Goal: Information Seeking & Learning: Learn about a topic

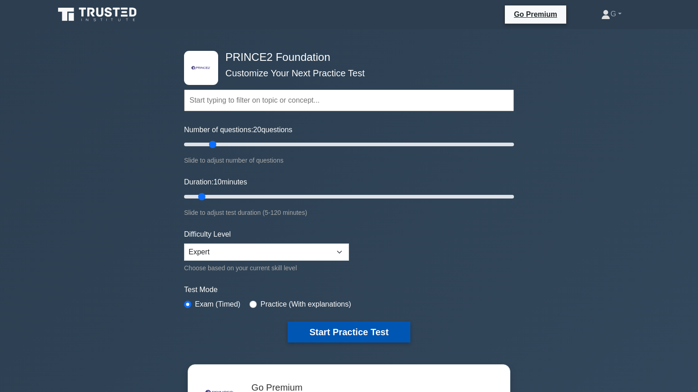
scroll to position [124, 0]
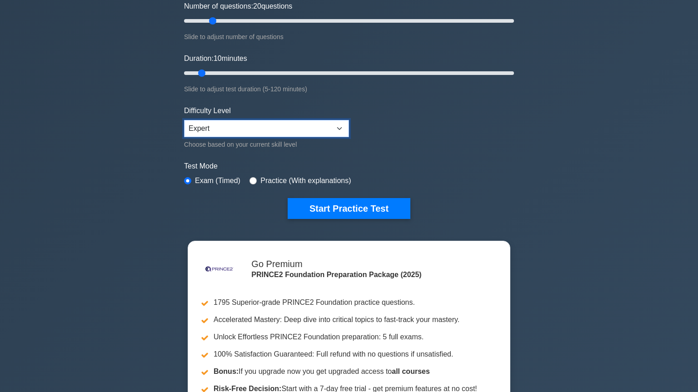
click at [184, 120] on select "Beginner Intermediate Expert" at bounding box center [266, 128] width 165 height 17
click option "Expert" at bounding box center [0, 0] width 0 height 0
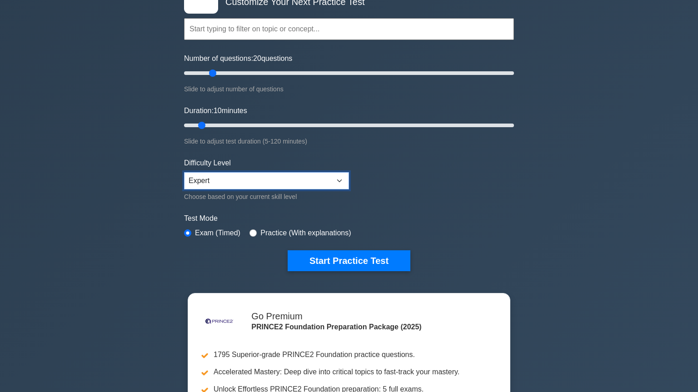
scroll to position [0, 0]
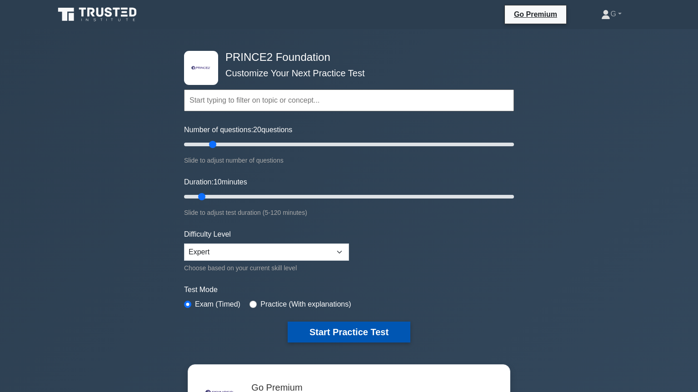
click at [347, 325] on button "Start Practice Test" at bounding box center [349, 332] width 123 height 21
click at [355, 329] on button "Start Practice Test" at bounding box center [349, 332] width 123 height 21
click at [378, 333] on button "Start Practice Test" at bounding box center [349, 332] width 123 height 21
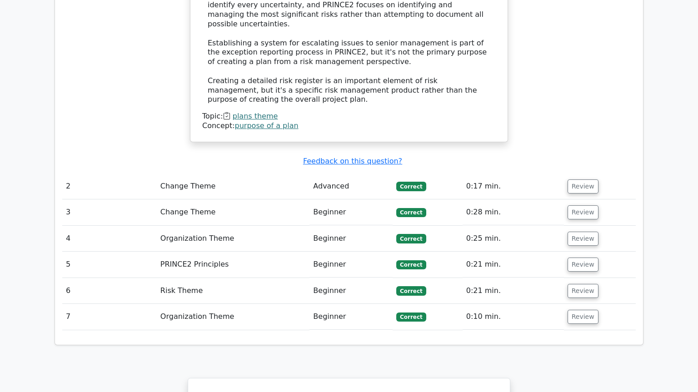
scroll to position [1112, 0]
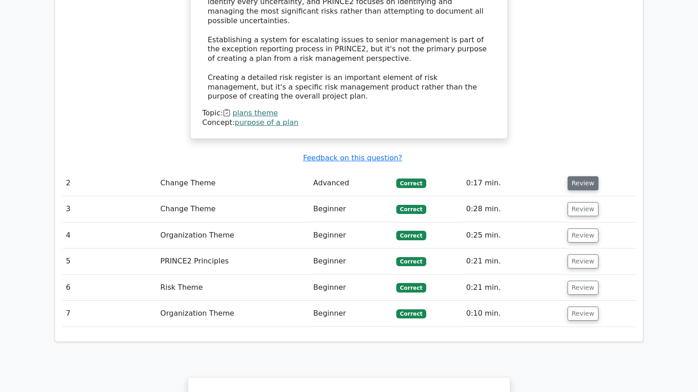
click at [574, 176] on button "Review" at bounding box center [582, 183] width 31 height 14
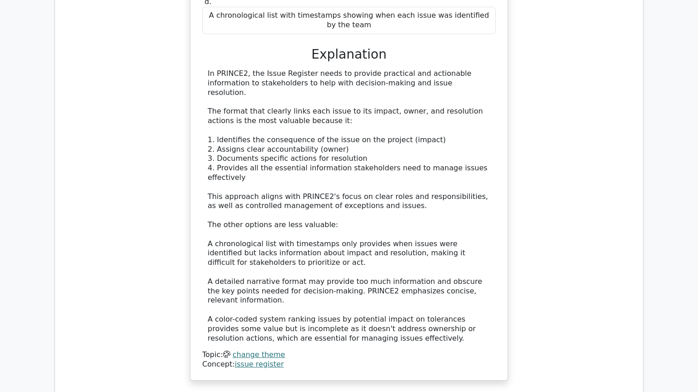
scroll to position [1606, 0]
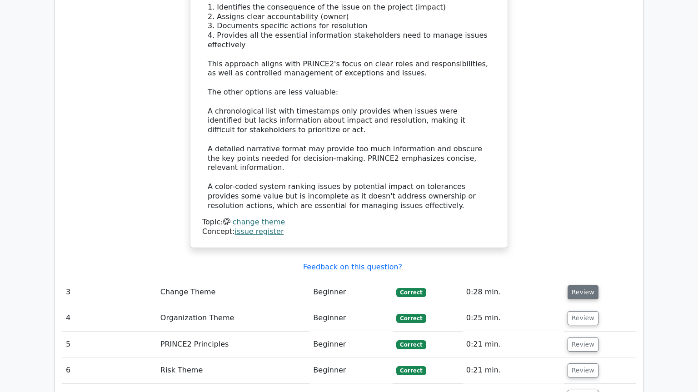
click at [576, 285] on button "Review" at bounding box center [582, 292] width 31 height 14
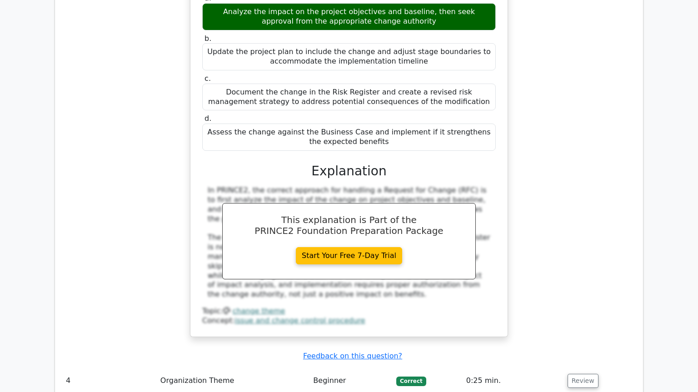
scroll to position [1977, 0]
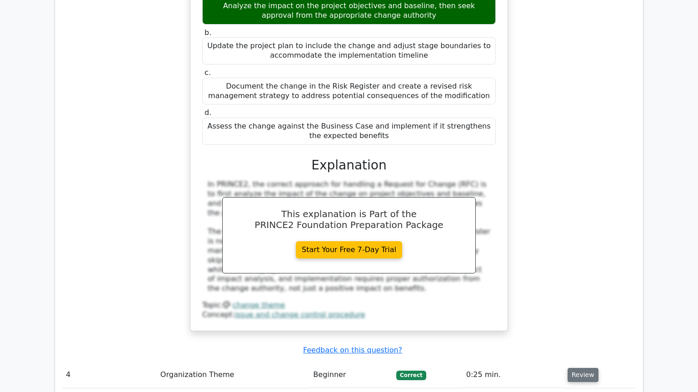
click at [581, 368] on button "Review" at bounding box center [582, 375] width 31 height 14
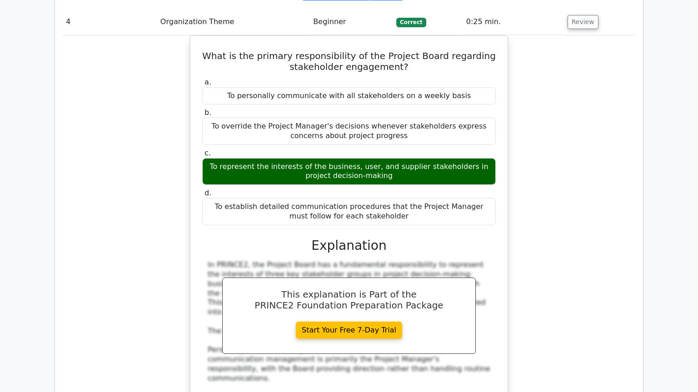
scroll to position [2471, 0]
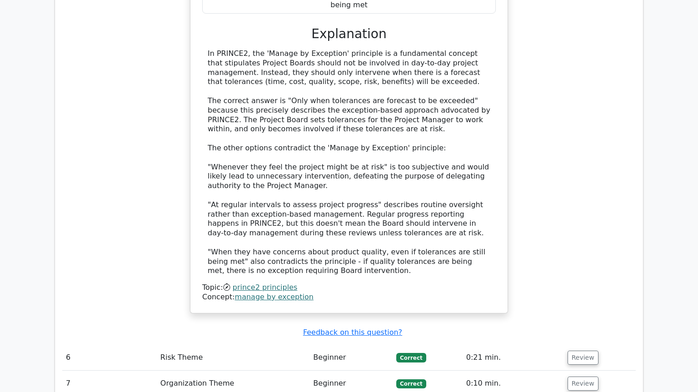
scroll to position [3089, 0]
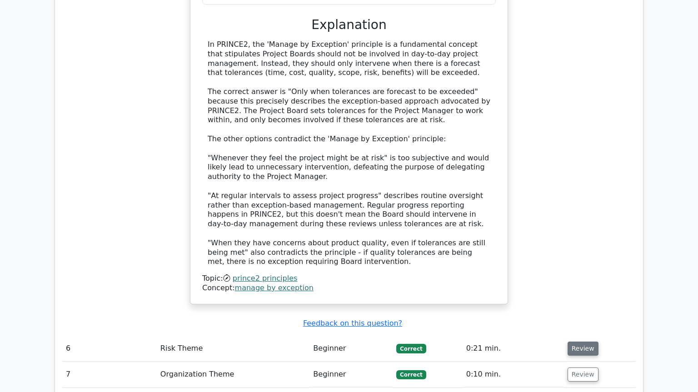
click at [583, 342] on button "Review" at bounding box center [582, 349] width 31 height 14
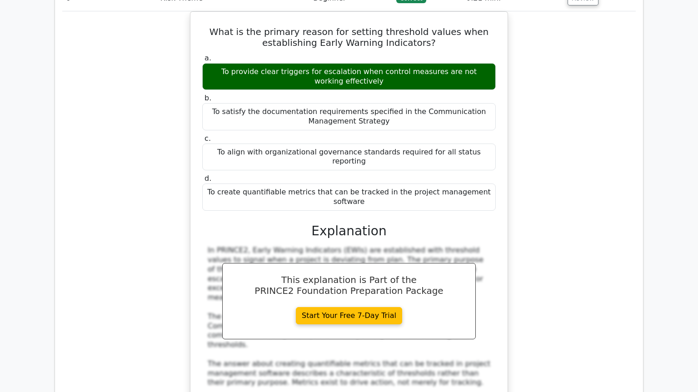
scroll to position [3583, 0]
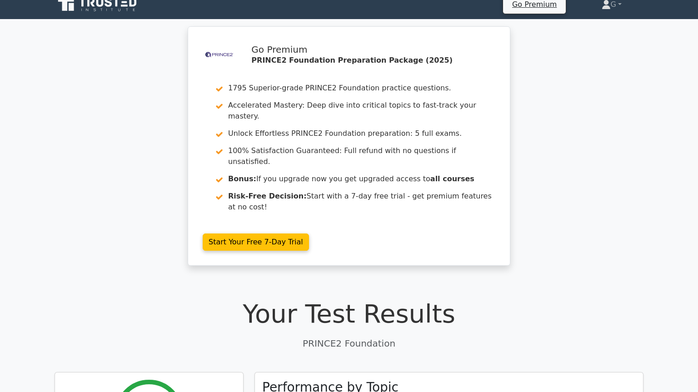
scroll to position [0, 0]
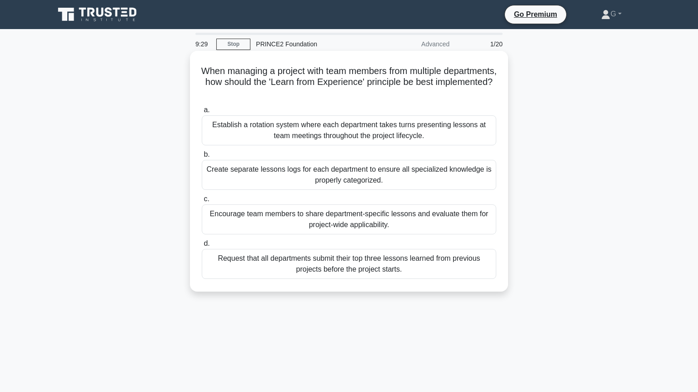
click at [402, 130] on div "Establish a rotation system where each department takes turns presenting lesson…" at bounding box center [349, 130] width 294 height 30
click at [202, 113] on input "a. Establish a rotation system where each department takes turns presenting les…" at bounding box center [202, 110] width 0 height 6
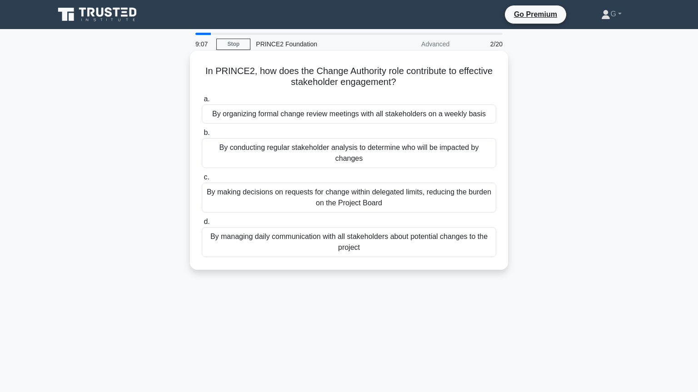
click at [382, 155] on div "By conducting regular stakeholder analysis to determine who will be impacted by…" at bounding box center [349, 153] width 294 height 30
click at [202, 136] on input "b. By conducting regular stakeholder analysis to determine who will be impacted…" at bounding box center [202, 133] width 0 height 6
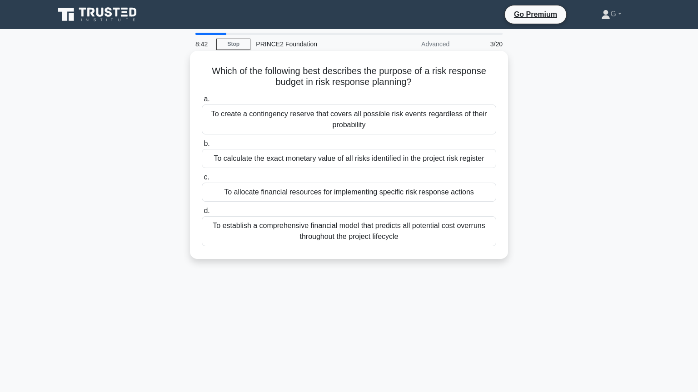
click at [359, 193] on div "To allocate financial resources for implementing specific risk response actions" at bounding box center [349, 192] width 294 height 19
click at [202, 180] on input "c. To allocate financial resources for implementing specific risk response acti…" at bounding box center [202, 177] width 0 height 6
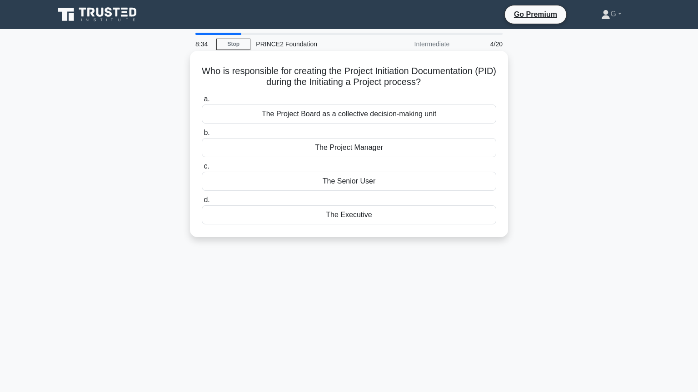
click at [373, 153] on div "The Project Manager" at bounding box center [349, 147] width 294 height 19
click at [202, 136] on input "b. The Project Manager" at bounding box center [202, 133] width 0 height 6
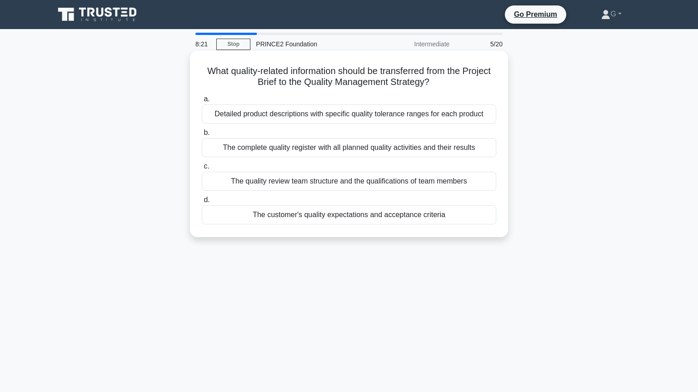
click at [396, 219] on div "The customer's quality expectations and acceptance criteria" at bounding box center [349, 214] width 294 height 19
click at [202, 203] on input "d. The customer's quality expectations and acceptance criteria" at bounding box center [202, 200] width 0 height 6
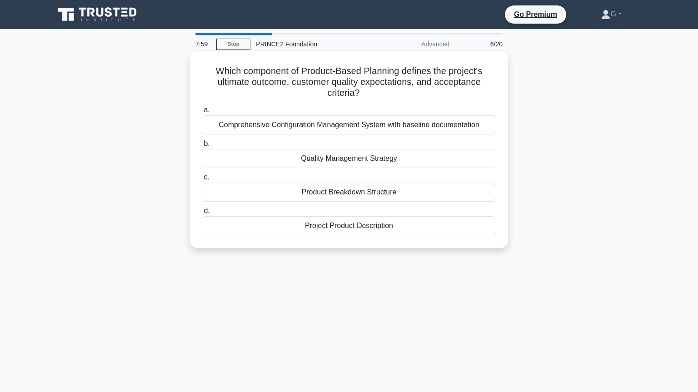
click at [384, 228] on div "Project Product Description" at bounding box center [349, 225] width 294 height 19
click at [202, 214] on input "d. Project Product Description" at bounding box center [202, 211] width 0 height 6
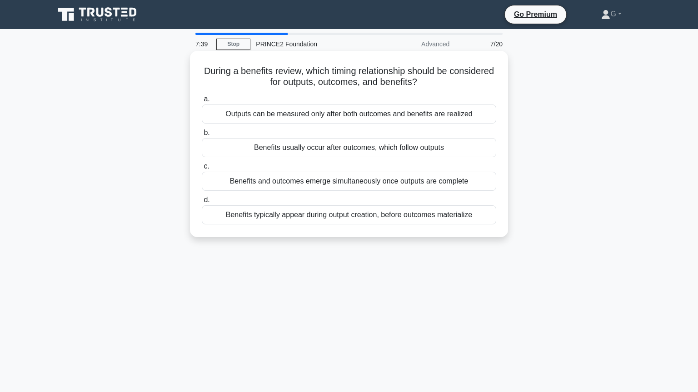
click at [416, 151] on div "Benefits usually occur after outcomes, which follow outputs" at bounding box center [349, 147] width 294 height 19
click at [202, 136] on input "b. Benefits usually occur after outcomes, which follow outputs" at bounding box center [202, 133] width 0 height 6
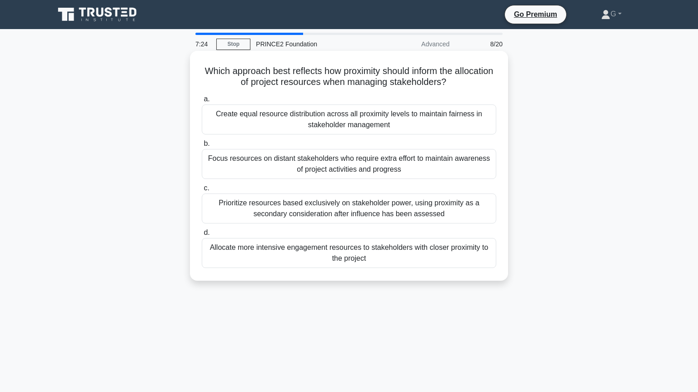
click at [374, 258] on div "Allocate more intensive engagement resources to stakeholders with closer proxim…" at bounding box center [349, 253] width 294 height 30
click at [202, 236] on input "d. Allocate more intensive engagement resources to stakeholders with closer pro…" at bounding box center [202, 233] width 0 height 6
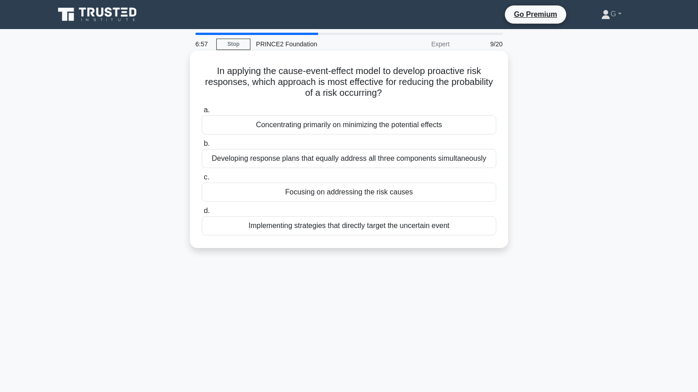
click at [388, 191] on div "Focusing on addressing the risk causes" at bounding box center [349, 192] width 294 height 19
click at [202, 180] on input "c. Focusing on addressing the risk causes" at bounding box center [202, 177] width 0 height 6
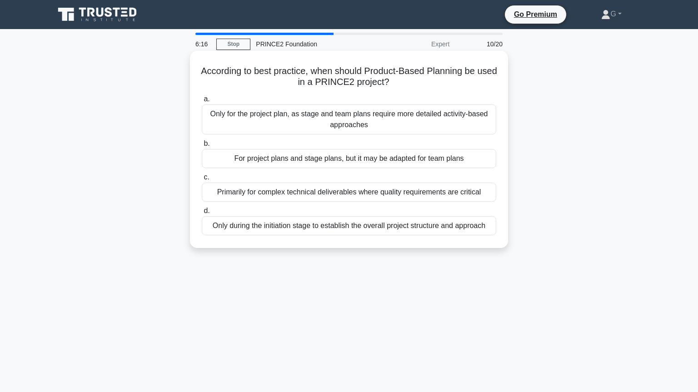
click at [373, 229] on div "Only during the initiation stage to establish the overall project structure and…" at bounding box center [349, 225] width 294 height 19
click at [202, 214] on input "d. Only during the initiation stage to establish the overall project structure …" at bounding box center [202, 211] width 0 height 6
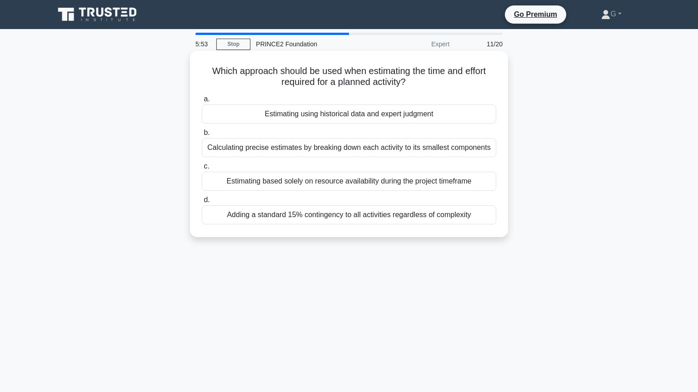
click at [433, 153] on div "Calculating precise estimates by breaking down each activity to its smallest co…" at bounding box center [349, 147] width 294 height 19
click at [202, 136] on input "b. Calculating precise estimates by breaking down each activity to its smallest…" at bounding box center [202, 133] width 0 height 6
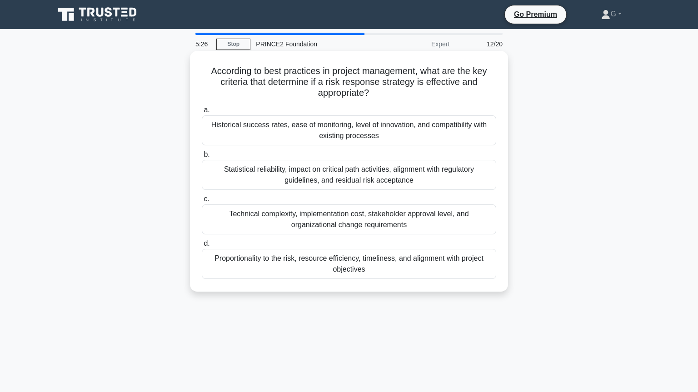
click at [377, 264] on div "Proportionality to the risk, resource efficiency, timeliness, and alignment wit…" at bounding box center [349, 264] width 294 height 30
click at [202, 247] on input "d. Proportionality to the risk, resource efficiency, timeliness, and alignment …" at bounding box center [202, 244] width 0 height 6
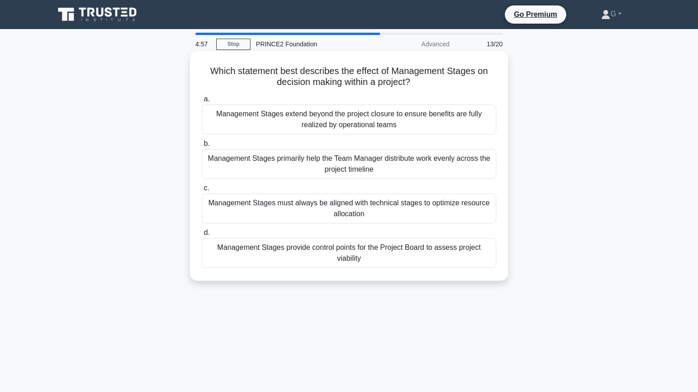
click at [326, 211] on div "Management Stages must always be aligned with technical stages to optimize reso…" at bounding box center [349, 209] width 294 height 30
click at [202, 191] on input "c. Management Stages must always be aligned with technical stages to optimize r…" at bounding box center [202, 188] width 0 height 6
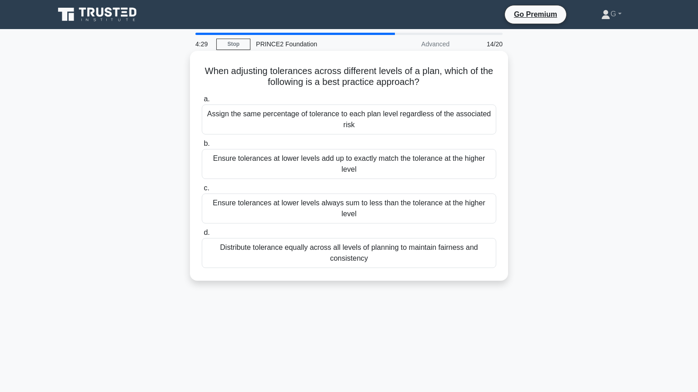
click at [338, 204] on div "Ensure tolerances at lower levels always sum to less than the tolerance at the …" at bounding box center [349, 209] width 294 height 30
click at [202, 191] on input "c. Ensure tolerances at lower levels always sum to less than the tolerance at t…" at bounding box center [202, 188] width 0 height 6
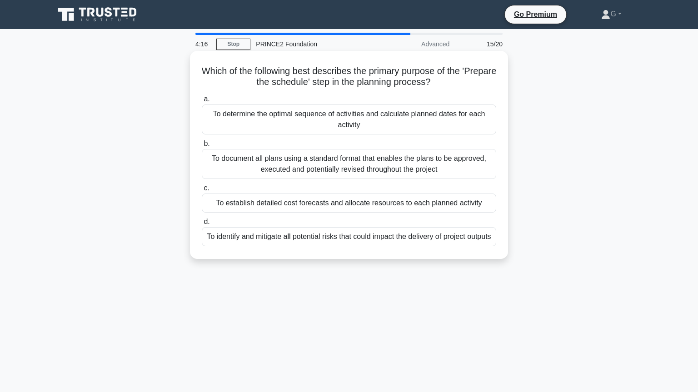
click at [397, 116] on div "To determine the optimal sequence of activities and calculate planned dates for…" at bounding box center [349, 119] width 294 height 30
click at [202, 102] on input "a. To determine the optimal sequence of activities and calculate planned dates …" at bounding box center [202, 99] width 0 height 6
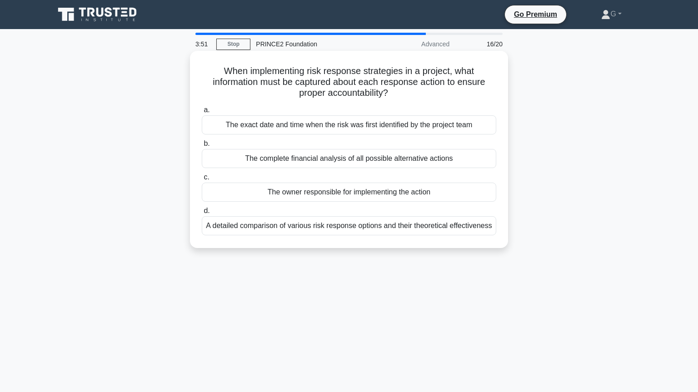
click at [378, 196] on div "The owner responsible for implementing the action" at bounding box center [349, 192] width 294 height 19
click at [202, 180] on input "c. The owner responsible for implementing the action" at bounding box center [202, 177] width 0 height 6
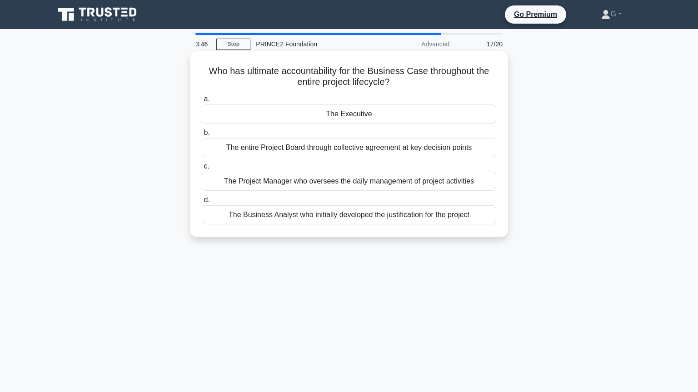
click at [386, 112] on div "The Executive" at bounding box center [349, 113] width 294 height 19
click at [202, 102] on input "a. The Executive" at bounding box center [202, 99] width 0 height 6
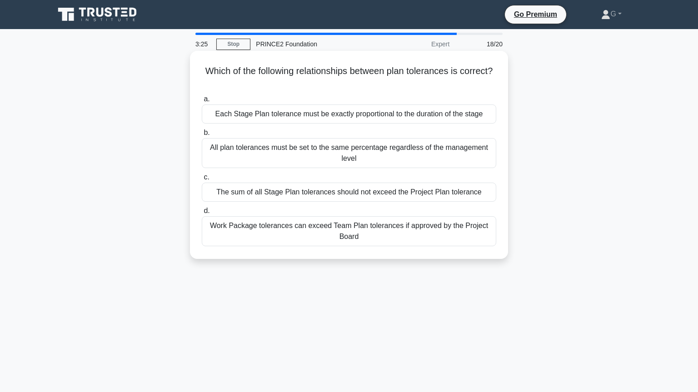
click at [367, 193] on div "The sum of all Stage Plan tolerances should not exceed the Project Plan toleran…" at bounding box center [349, 192] width 294 height 19
click at [202, 180] on input "c. The sum of all Stage Plan tolerances should not exceed the Project Plan tole…" at bounding box center [202, 177] width 0 height 6
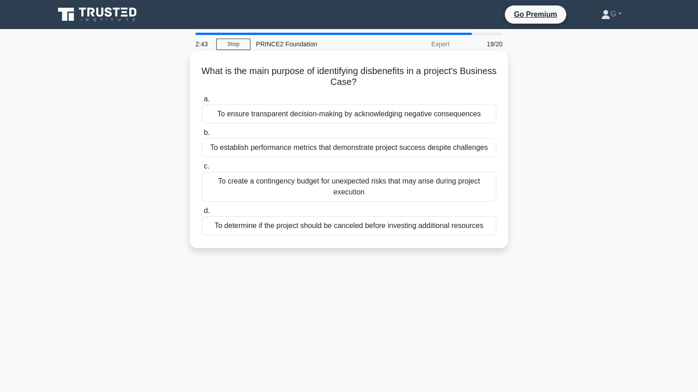
click at [438, 225] on div "To determine if the project should be canceled before investing additional reso…" at bounding box center [349, 225] width 294 height 19
click at [202, 214] on input "d. To determine if the project should be canceled before investing additional r…" at bounding box center [202, 211] width 0 height 6
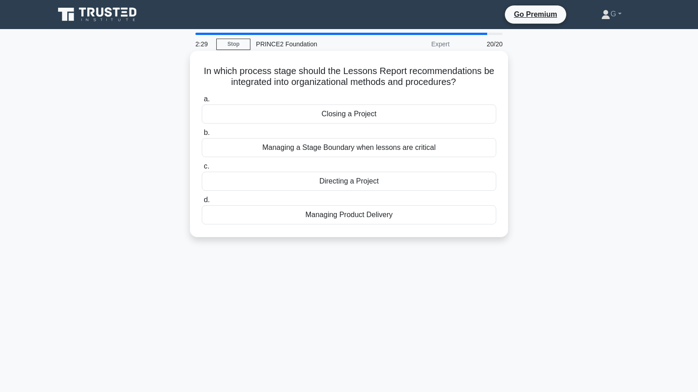
click at [387, 146] on div "Managing a Stage Boundary when lessons are critical" at bounding box center [349, 147] width 294 height 19
click at [202, 136] on input "b. Managing a Stage Boundary when lessons are critical" at bounding box center [202, 133] width 0 height 6
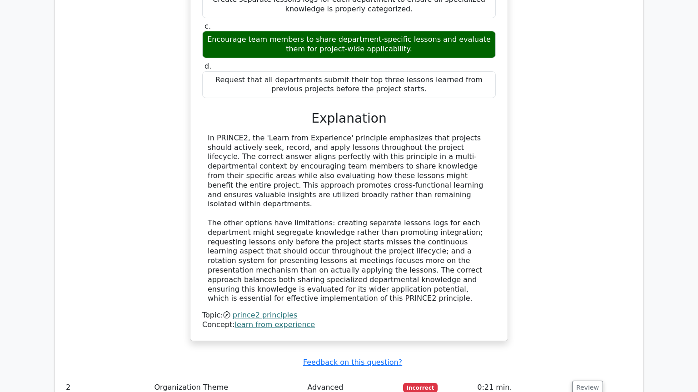
scroll to position [1050, 0]
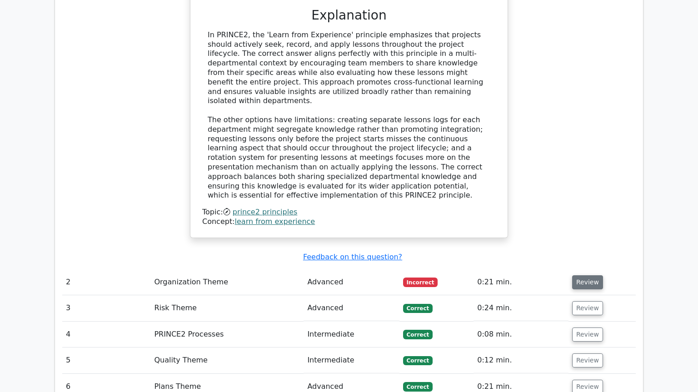
click at [585, 275] on button "Review" at bounding box center [587, 282] width 31 height 14
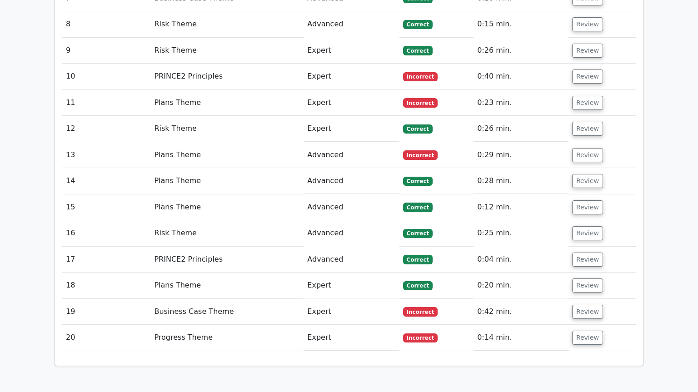
scroll to position [1915, 0]
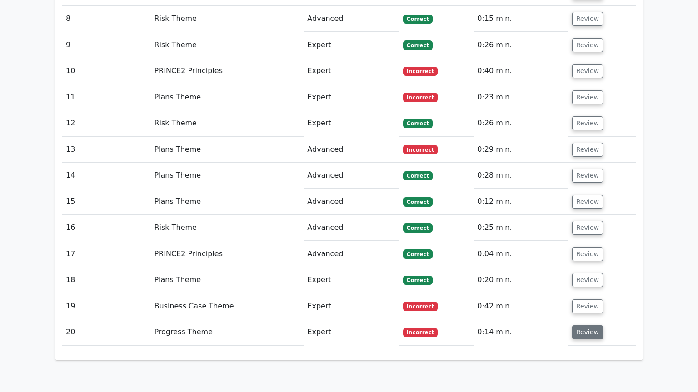
click at [583, 325] on button "Review" at bounding box center [587, 332] width 31 height 14
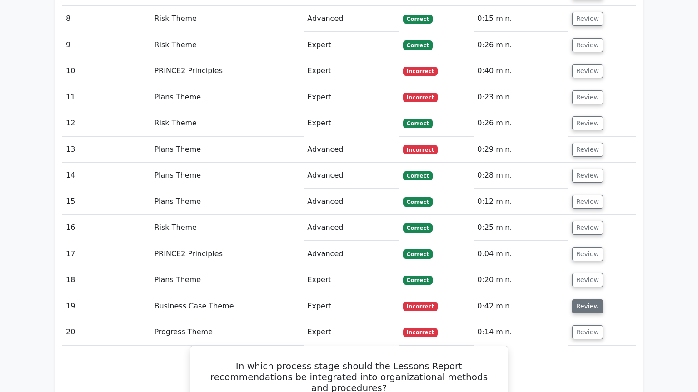
click at [590, 299] on button "Review" at bounding box center [587, 306] width 31 height 14
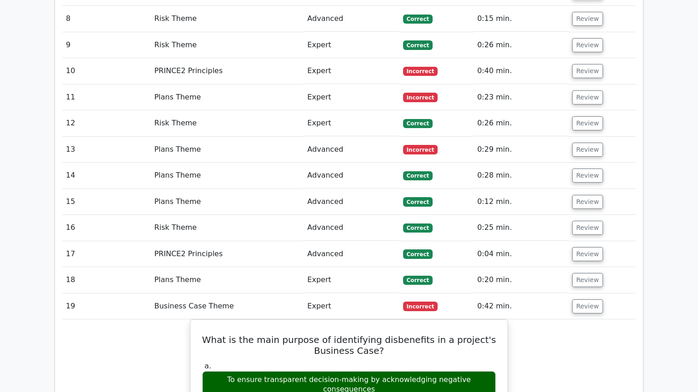
scroll to position [1854, 0]
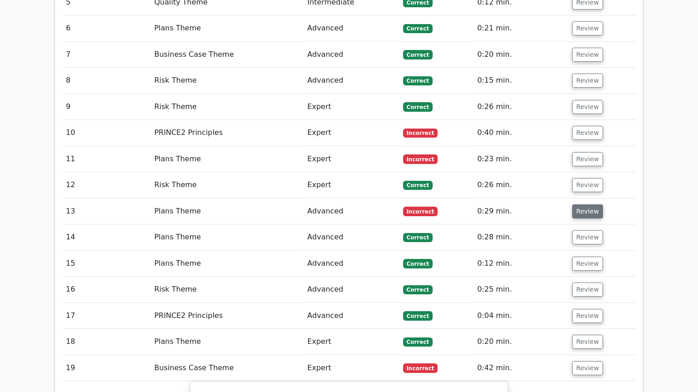
click at [590, 204] on button "Review" at bounding box center [587, 211] width 31 height 14
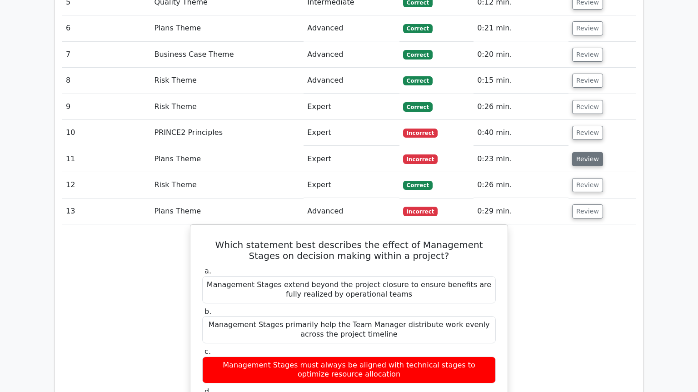
click at [591, 152] on button "Review" at bounding box center [587, 159] width 31 height 14
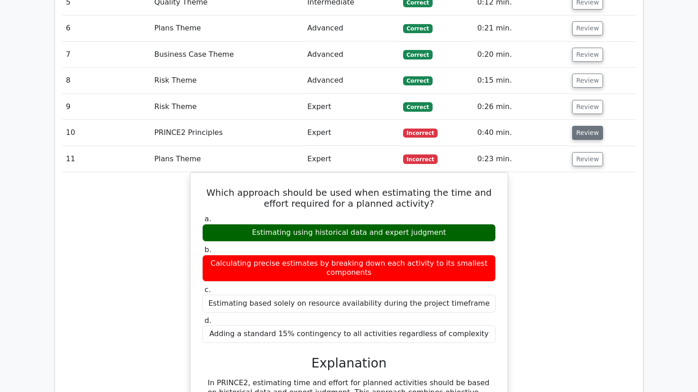
click at [589, 126] on button "Review" at bounding box center [587, 133] width 31 height 14
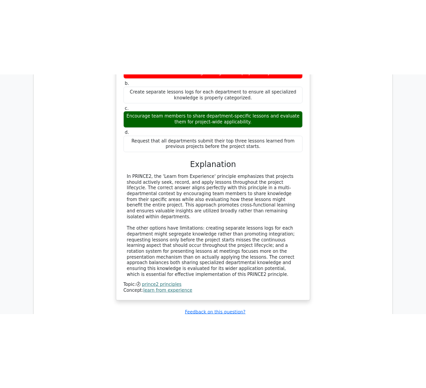
scroll to position [803, 0]
